Goal: Check status: Check status

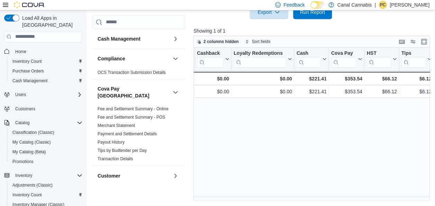
scroll to position [0, 780]
